Goal: Transaction & Acquisition: Book appointment/travel/reservation

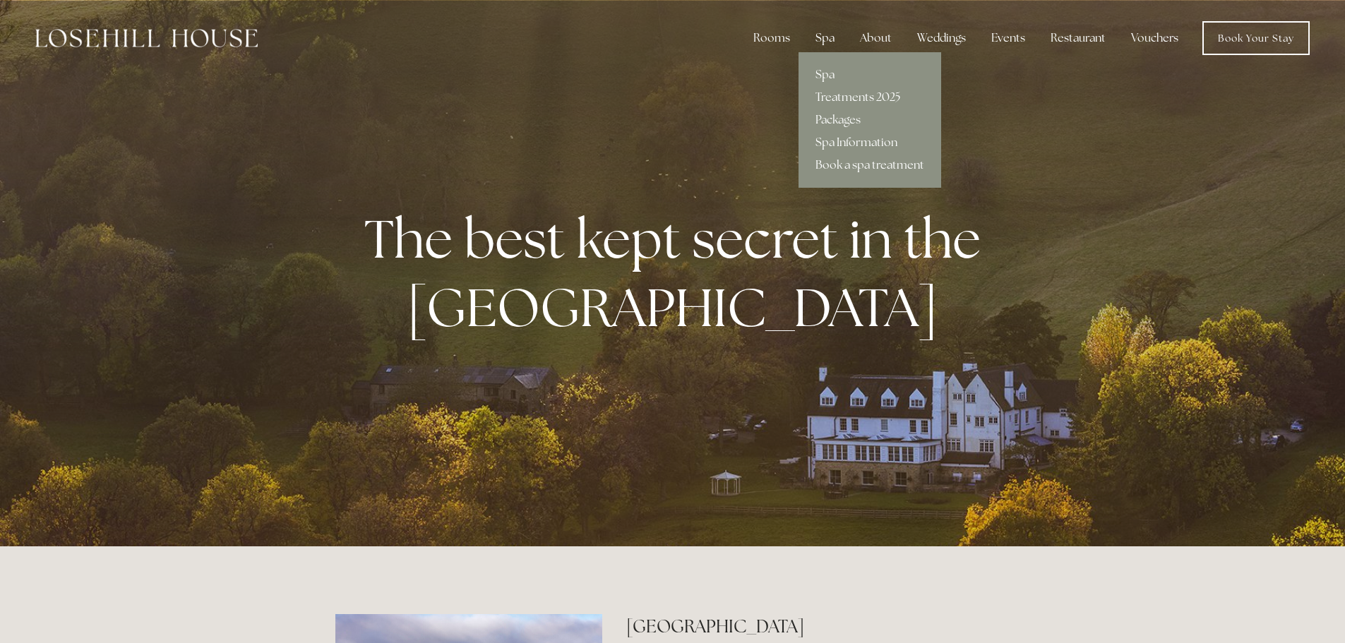
click at [820, 31] on div "Spa" at bounding box center [825, 38] width 42 height 28
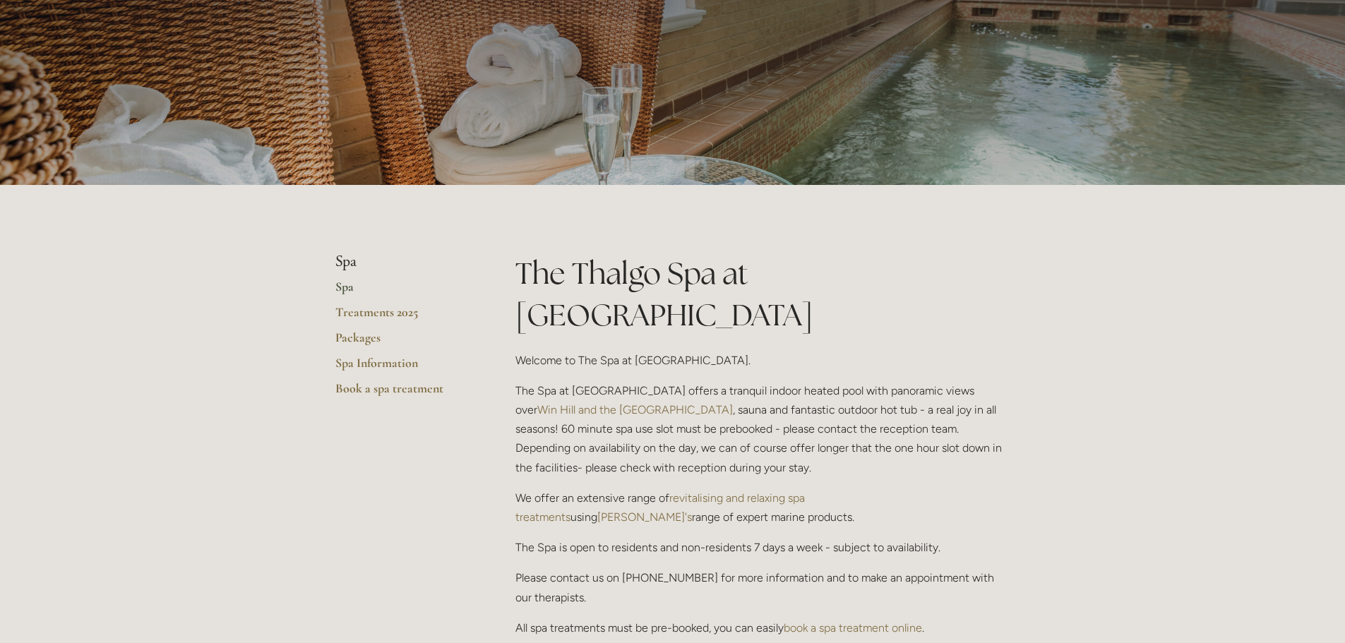
scroll to position [117, 0]
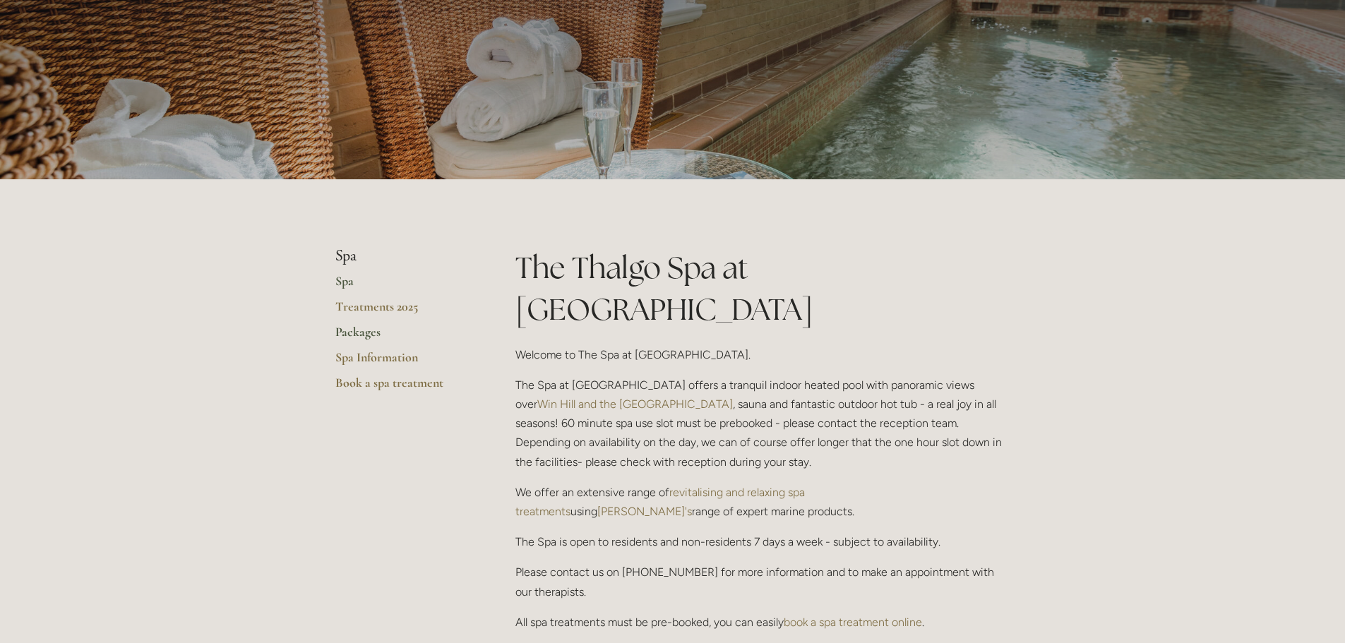
click at [369, 342] on link "Packages" at bounding box center [402, 336] width 135 height 25
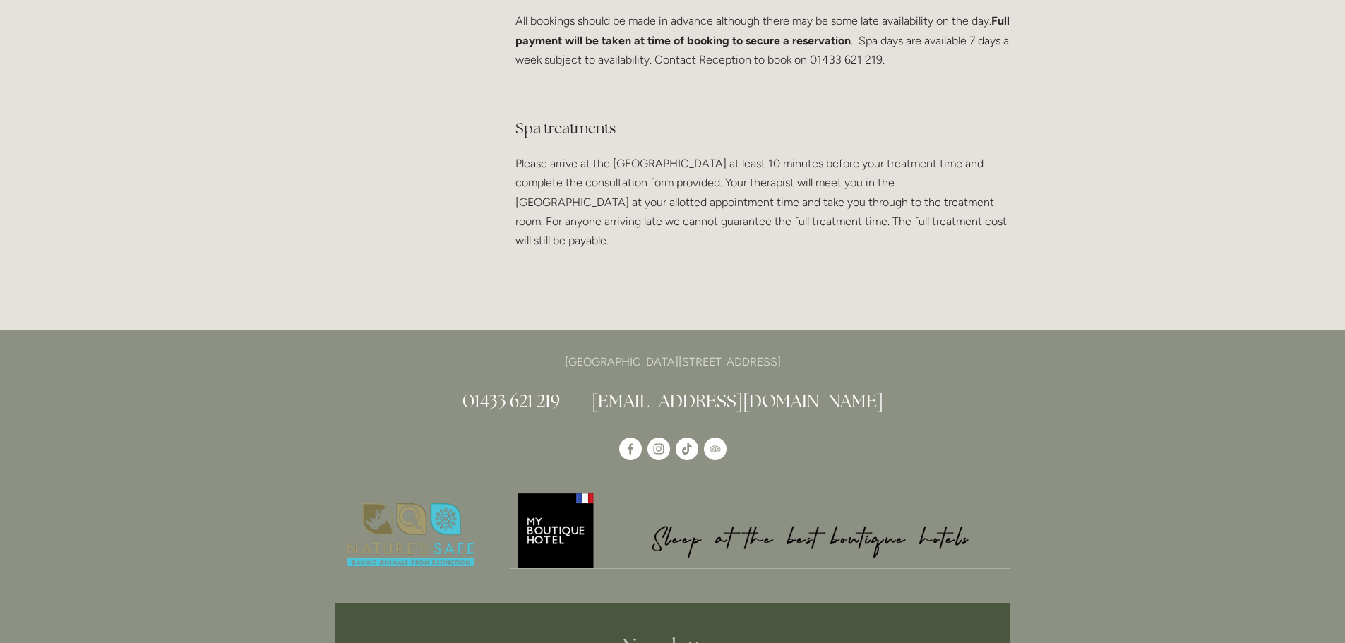
scroll to position [2756, 0]
